Goal: Find specific page/section: Find specific page/section

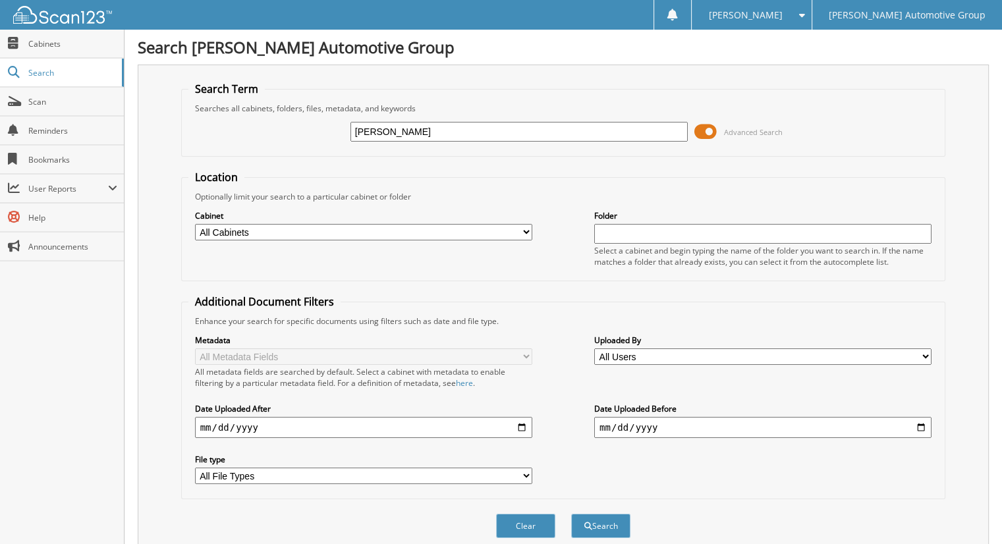
type input "[PERSON_NAME]"
click at [571, 514] on button "Search" at bounding box center [600, 526] width 59 height 24
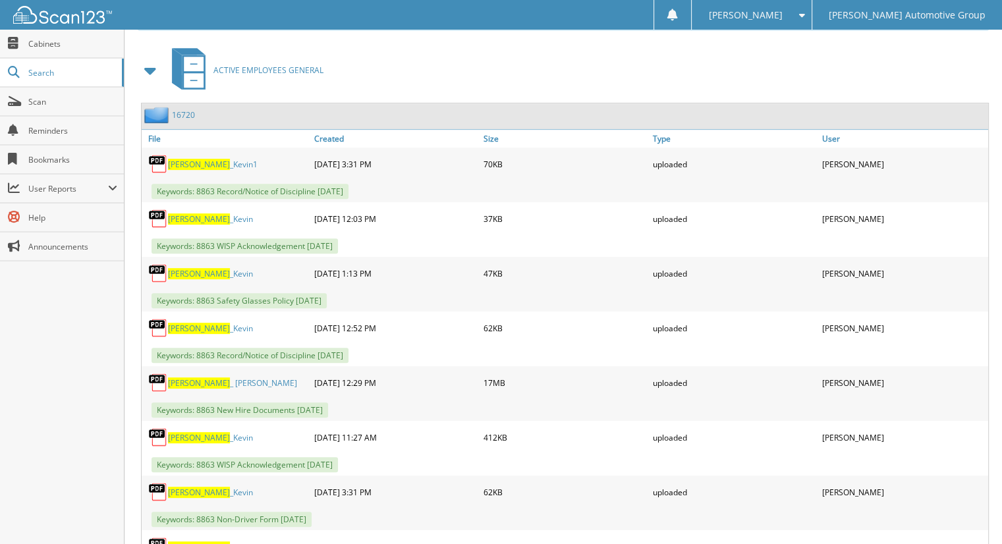
click at [196, 111] on div "16720" at bounding box center [565, 116] width 846 height 26
click at [185, 109] on link "16720" at bounding box center [183, 114] width 23 height 11
